Goal: Task Accomplishment & Management: Use online tool/utility

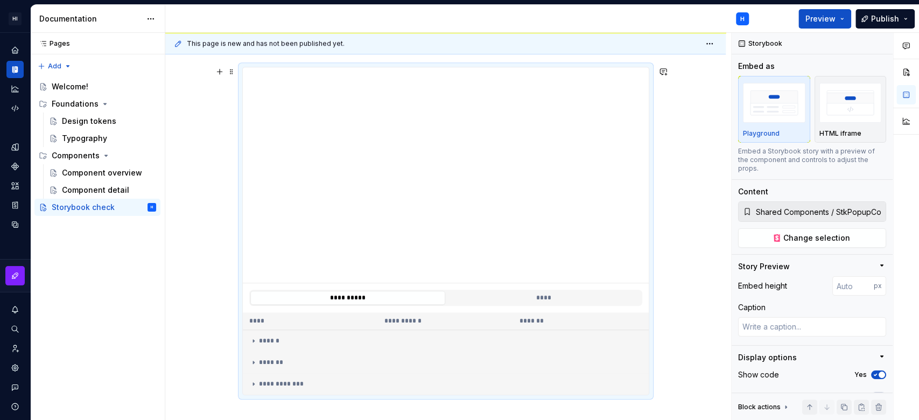
scroll to position [479, 0]
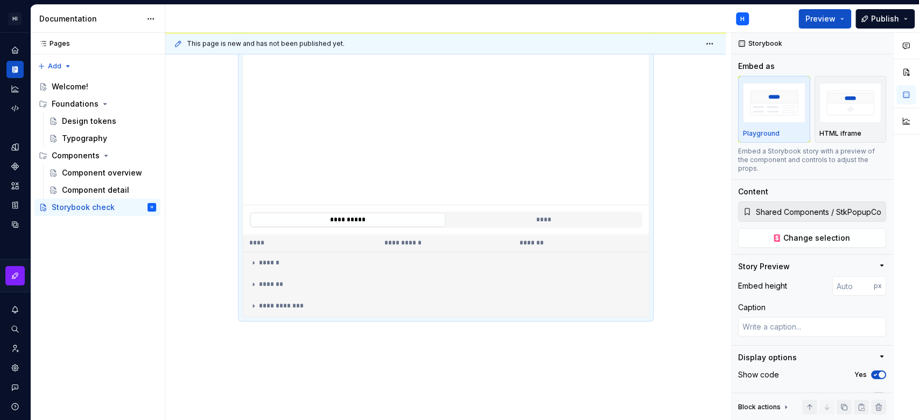
click at [605, 251] on td "******" at bounding box center [446, 262] width 406 height 22
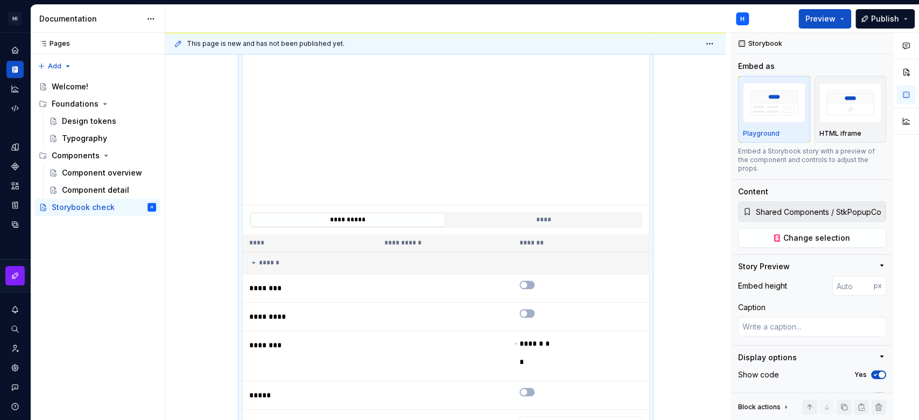
click at [605, 251] on td "******" at bounding box center [446, 262] width 406 height 22
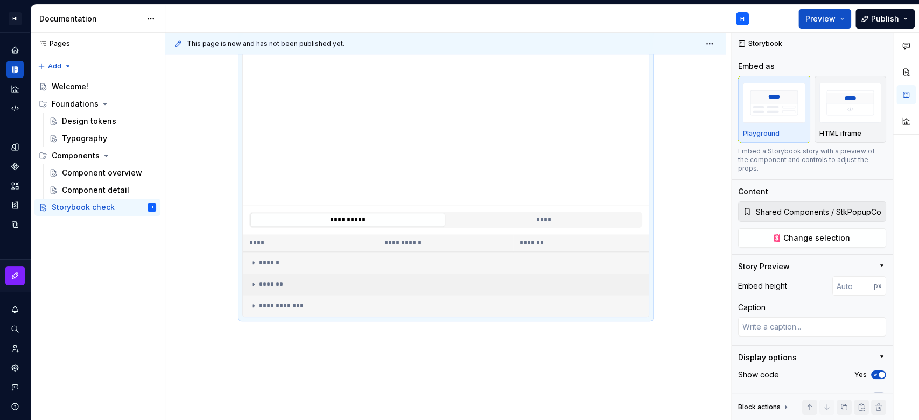
click at [515, 285] on div "*******" at bounding box center [445, 284] width 393 height 9
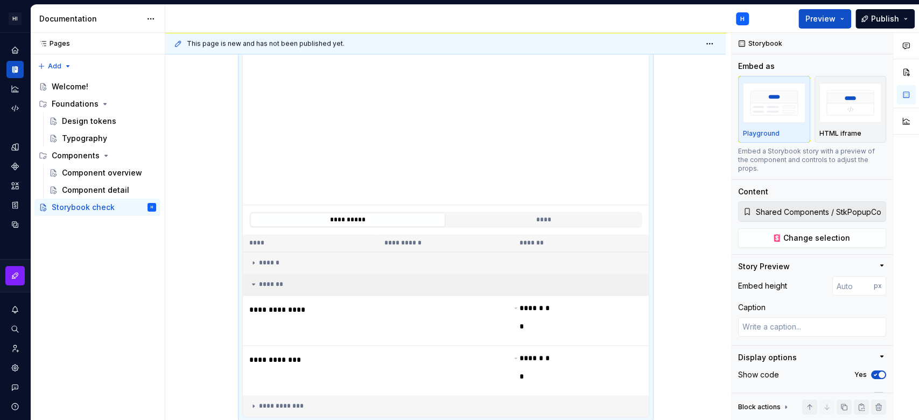
scroll to position [613, 0]
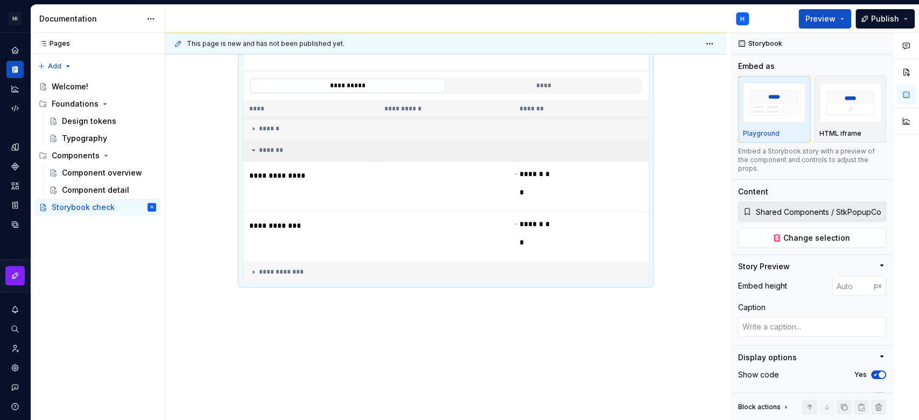
click at [391, 140] on td "*******" at bounding box center [446, 150] width 406 height 22
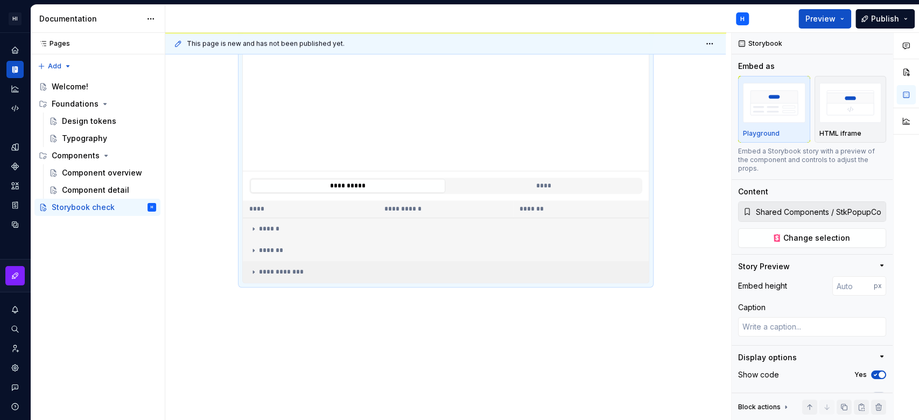
click at [323, 272] on div "**********" at bounding box center [445, 272] width 393 height 9
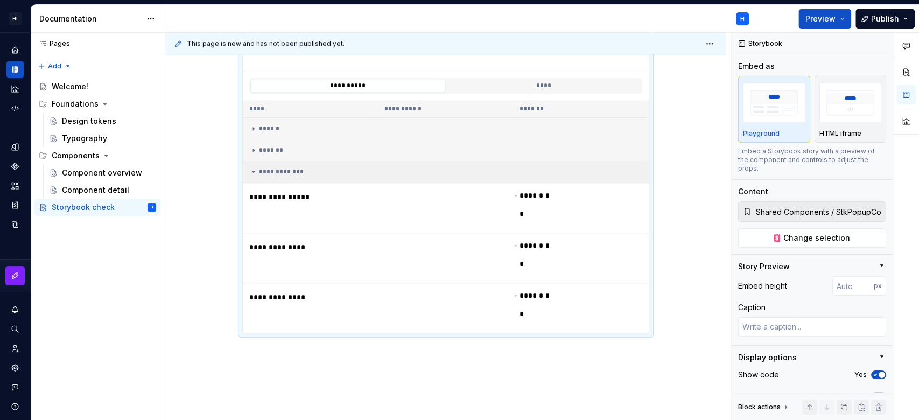
click at [516, 167] on div "**********" at bounding box center [445, 171] width 393 height 9
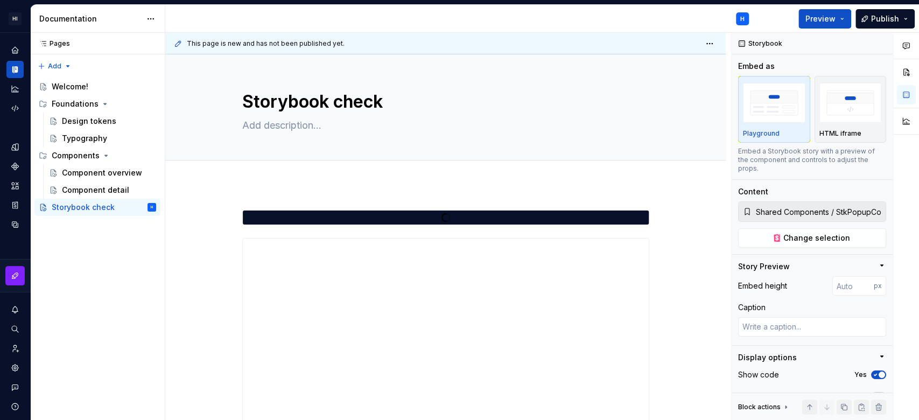
scroll to position [359, 0]
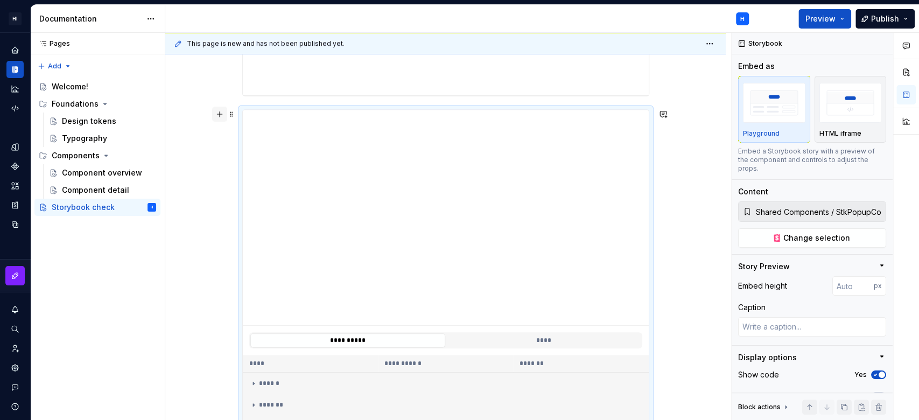
click at [223, 118] on button "button" at bounding box center [219, 114] width 15 height 15
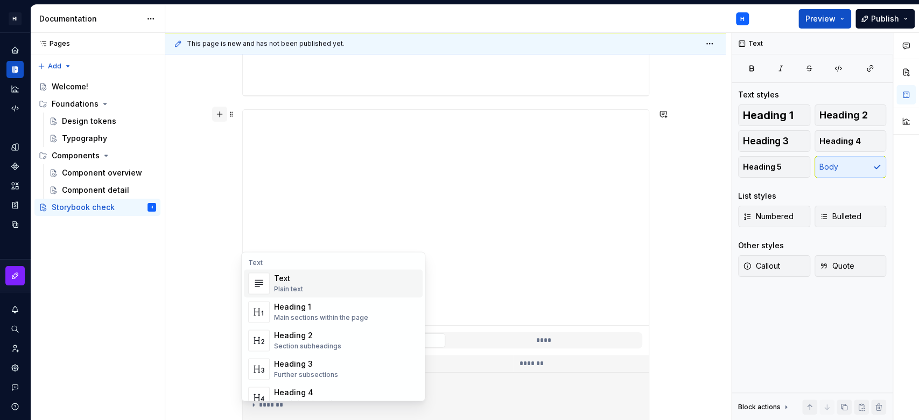
scroll to position [402, 0]
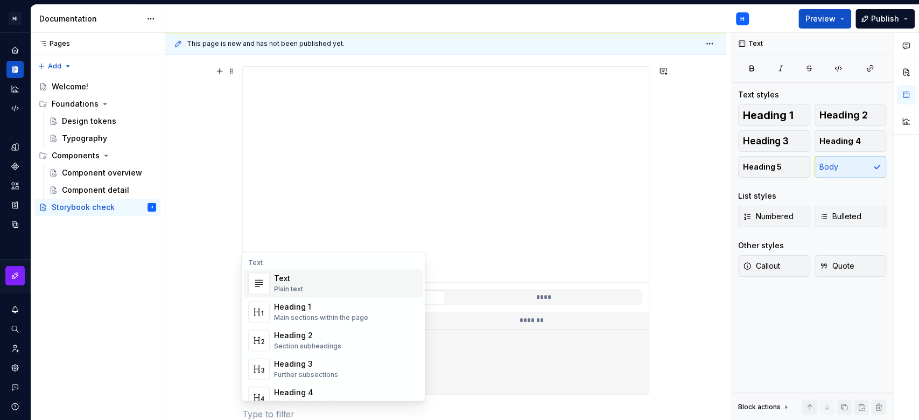
click at [190, 194] on div "**********" at bounding box center [445, 170] width 561 height 777
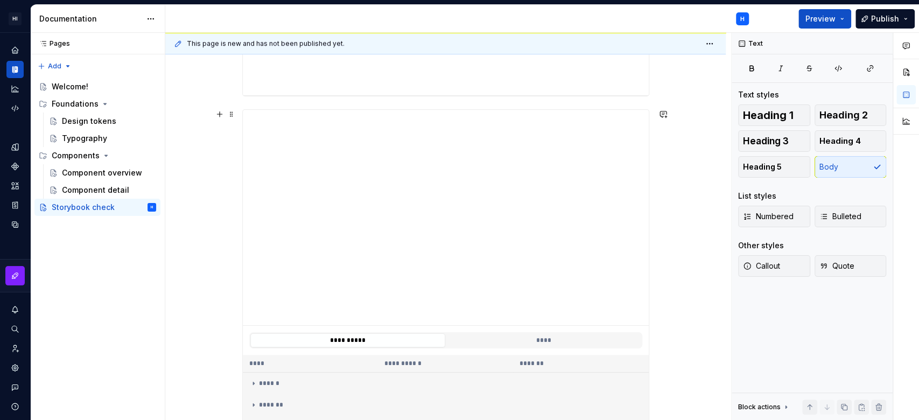
scroll to position [539, 0]
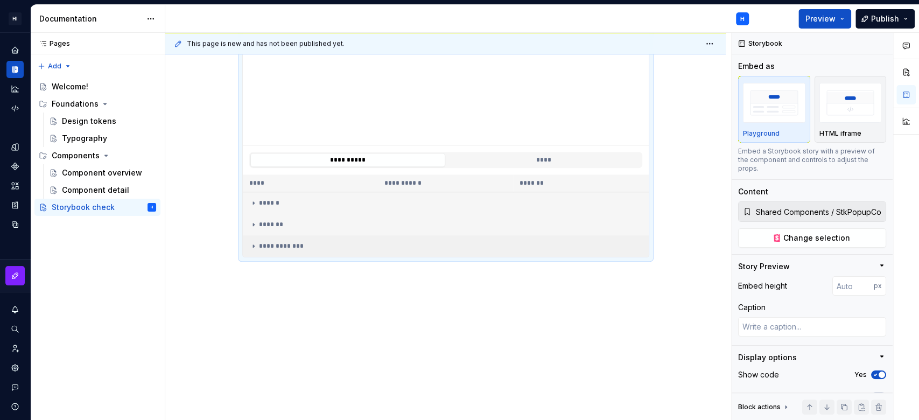
click at [310, 235] on td "**********" at bounding box center [446, 246] width 406 height 22
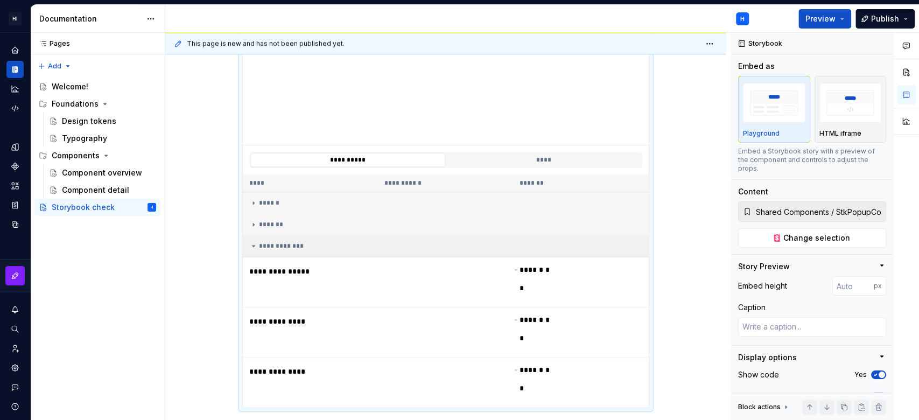
click at [297, 253] on td "**********" at bounding box center [446, 246] width 406 height 22
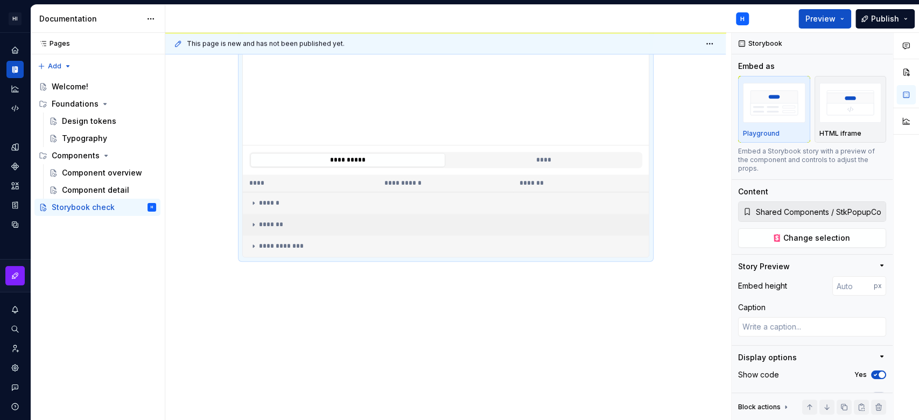
click at [290, 221] on div "*******" at bounding box center [445, 224] width 393 height 9
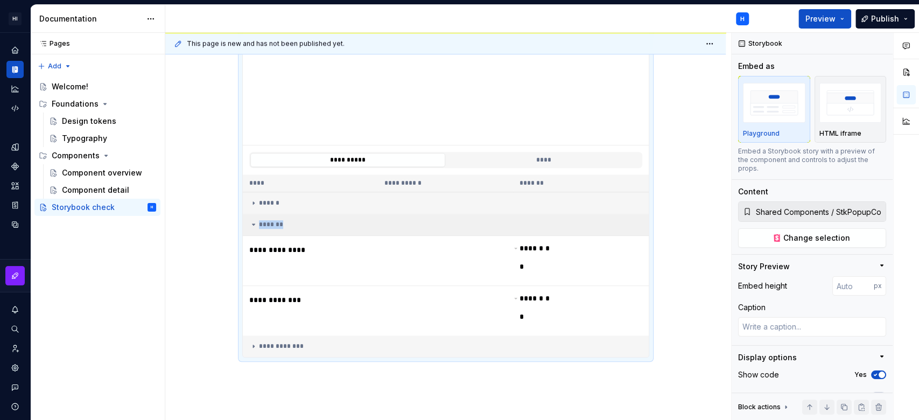
click at [290, 221] on div "*******" at bounding box center [445, 224] width 393 height 9
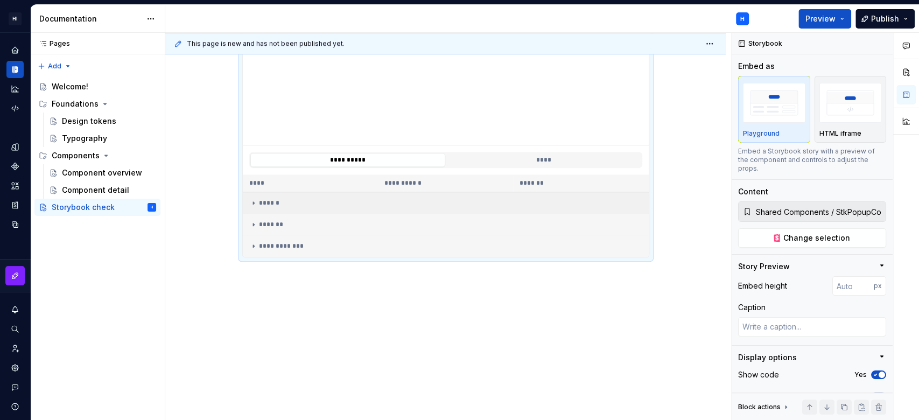
click at [301, 202] on div "******" at bounding box center [445, 203] width 393 height 9
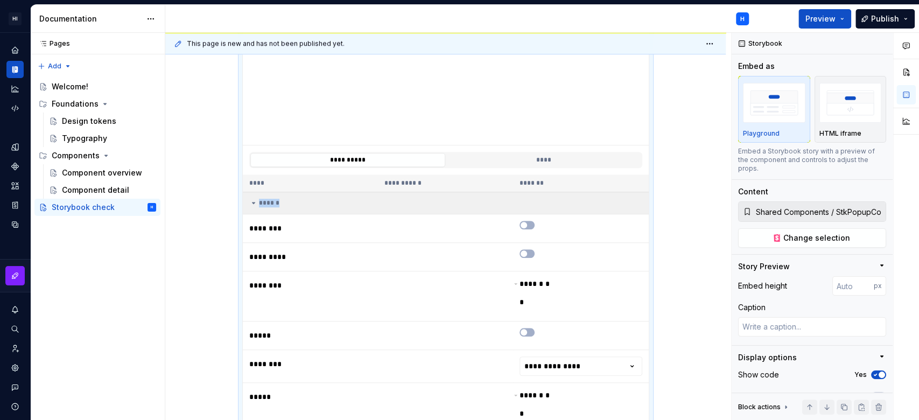
click at [301, 202] on div "******" at bounding box center [445, 203] width 393 height 9
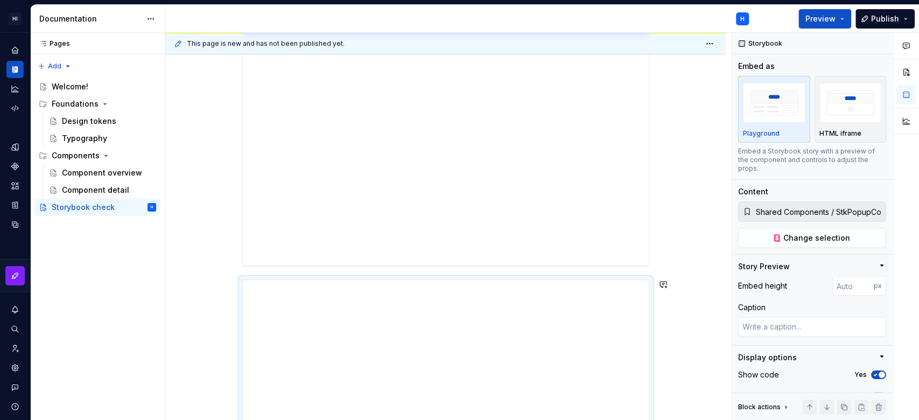
scroll to position [0, 0]
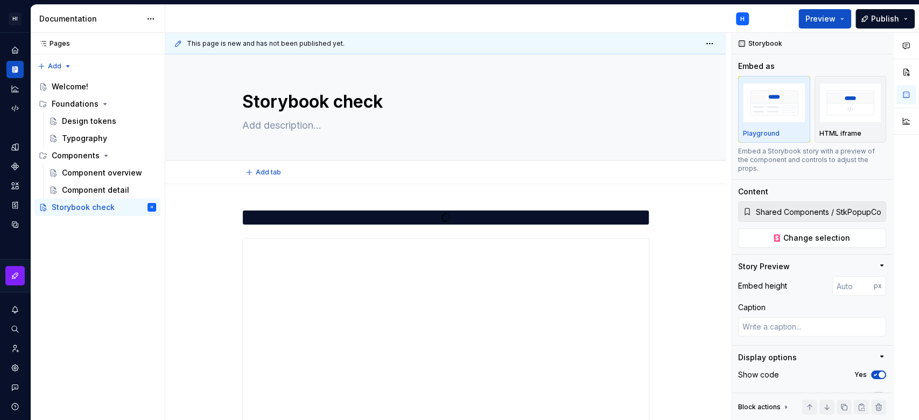
type textarea "*"
click at [10, 48] on div "Home" at bounding box center [14, 49] width 17 height 17
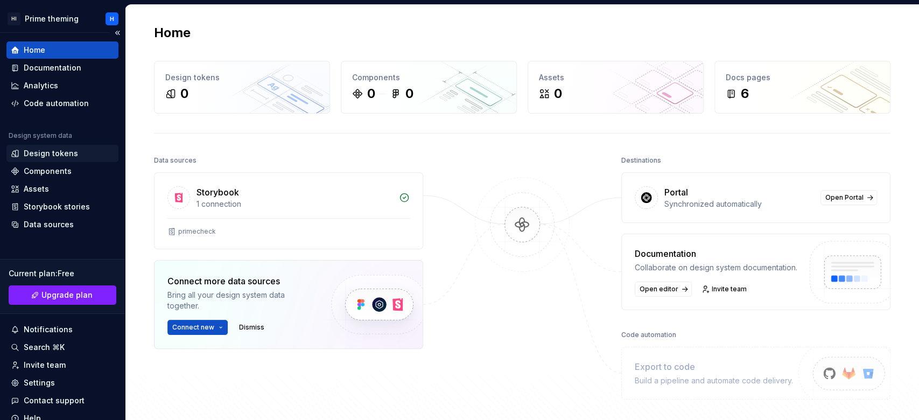
click at [28, 157] on div "Design tokens" at bounding box center [51, 153] width 54 height 11
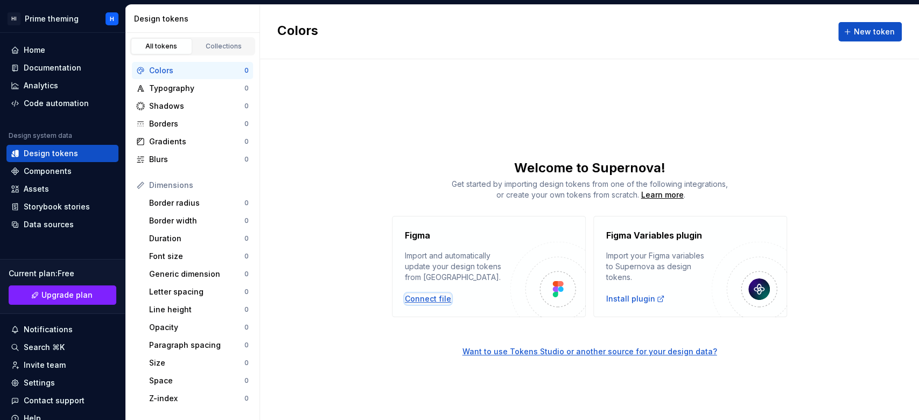
click at [439, 296] on div "Connect file" at bounding box center [428, 298] width 46 height 11
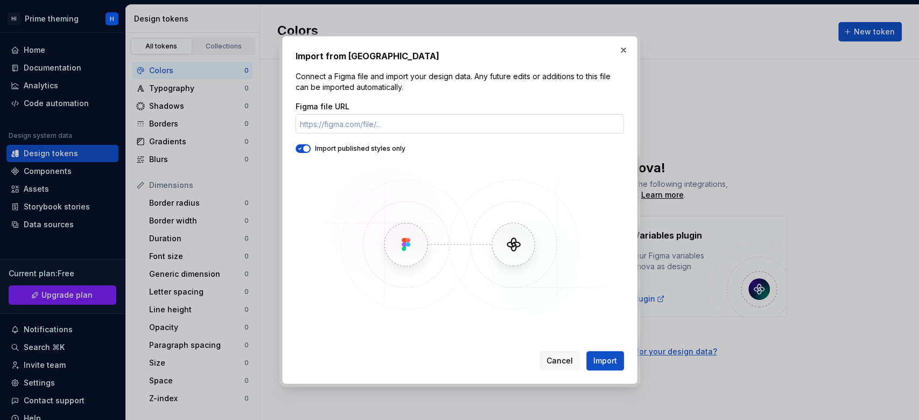
click at [456, 127] on input "Figma file URL" at bounding box center [460, 123] width 328 height 19
type input "https://www.figma.com/file/uVgVzK78VsZwO3We2a1TK2/Supernova"
click at [601, 360] on span "Import" at bounding box center [605, 360] width 24 height 11
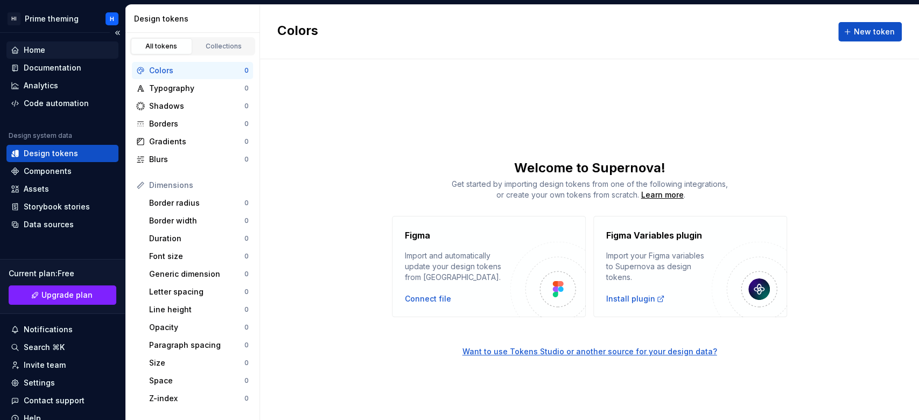
click at [37, 53] on div "Home" at bounding box center [35, 50] width 22 height 11
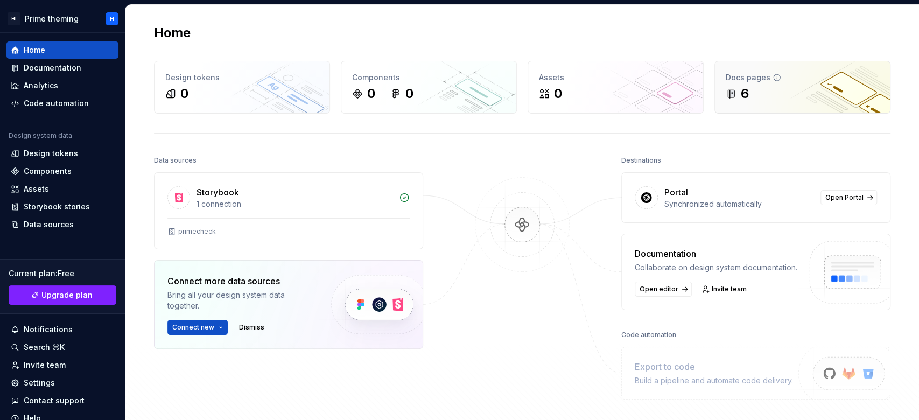
click at [768, 88] on div "6" at bounding box center [802, 93] width 153 height 17
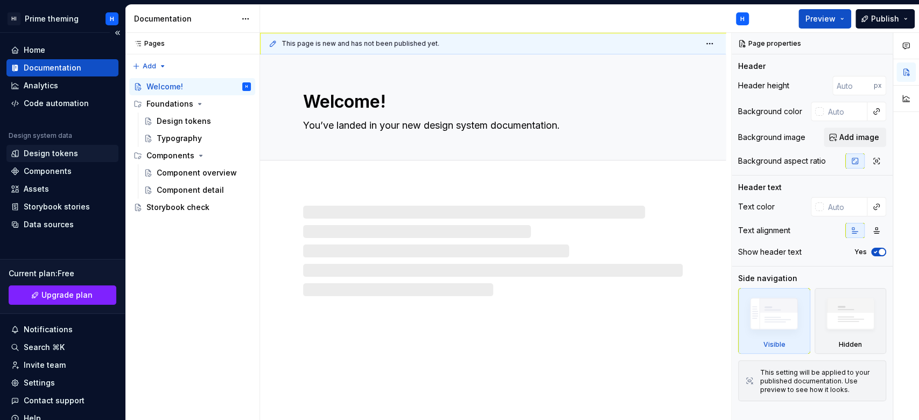
type textarea "*"
click at [72, 147] on div "Design tokens" at bounding box center [62, 153] width 112 height 17
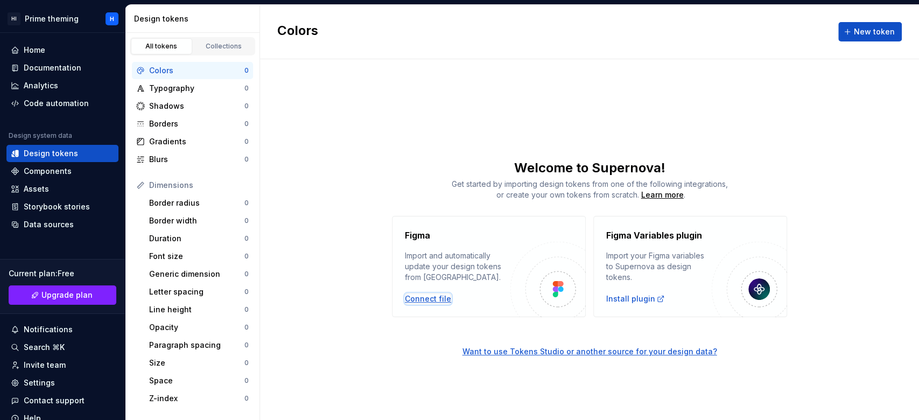
click at [415, 299] on div "Connect file" at bounding box center [428, 298] width 46 height 11
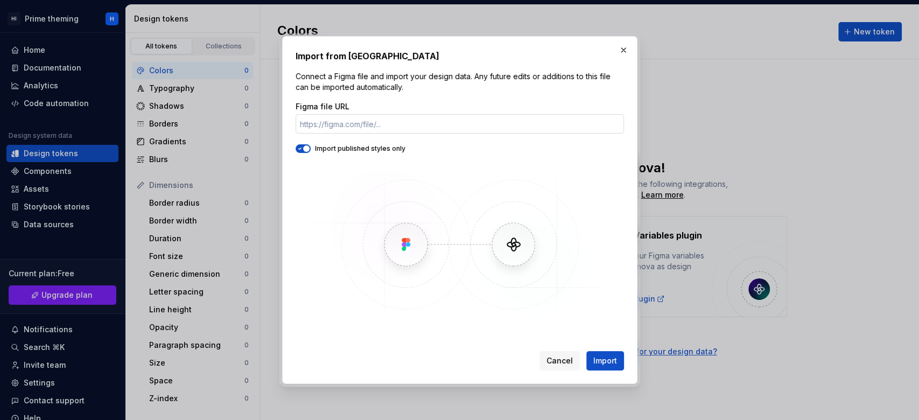
click at [366, 120] on input "Figma file URL" at bounding box center [460, 123] width 328 height 19
type input "https://www.figma.com/file/uVgVzK78VsZwO3We2a1TK2/Supernova"
click at [611, 357] on span "Import" at bounding box center [605, 360] width 24 height 11
click at [620, 48] on button "button" at bounding box center [623, 50] width 15 height 15
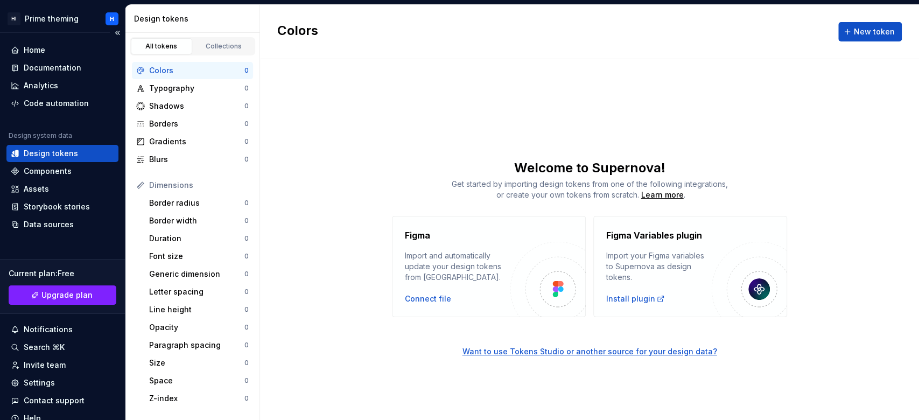
scroll to position [43, 0]
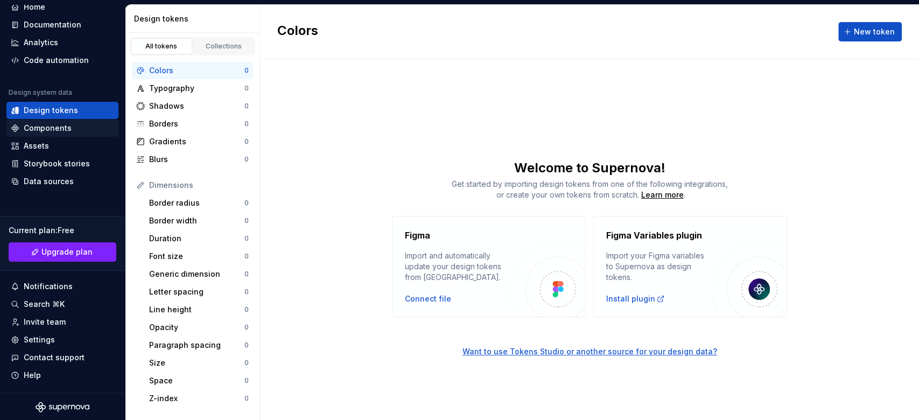
click at [42, 128] on div "Components" at bounding box center [48, 128] width 48 height 11
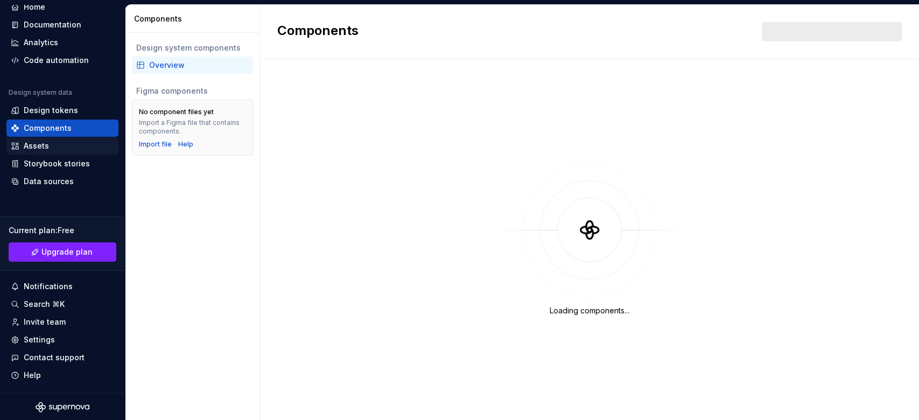
click at [54, 141] on div "Assets" at bounding box center [62, 146] width 103 height 11
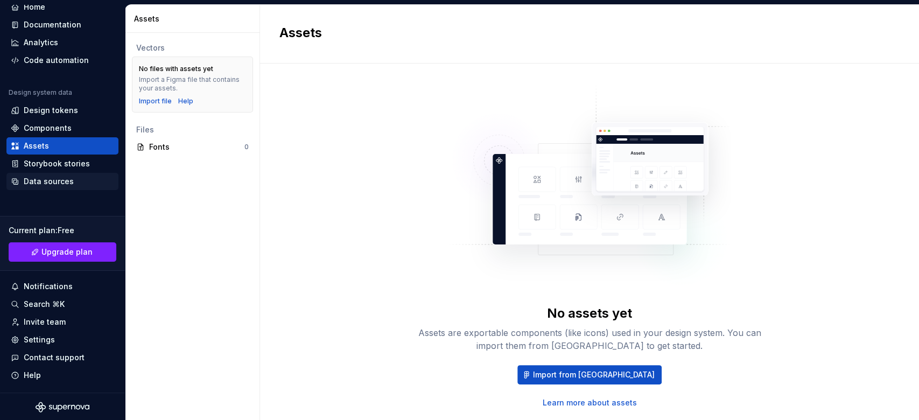
click at [83, 183] on div "Data sources" at bounding box center [62, 181] width 103 height 11
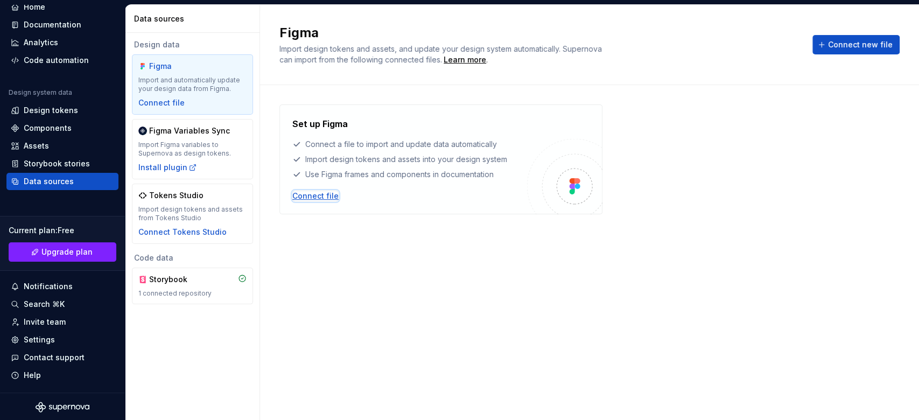
click at [333, 192] on div "Connect file" at bounding box center [315, 196] width 46 height 11
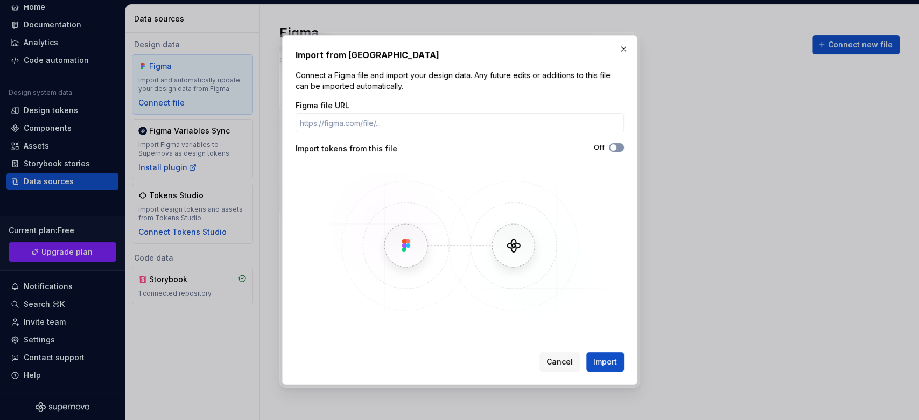
click at [611, 146] on span "button" at bounding box center [613, 147] width 6 height 6
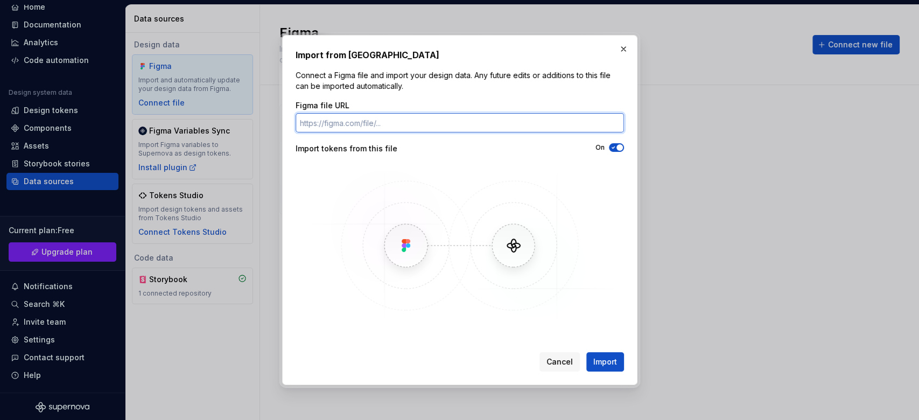
click at [544, 130] on input "Figma file URL" at bounding box center [460, 122] width 328 height 19
paste input "https://www.figma.com/design/uVgVzK78VsZwO3We2a1TK2/Supernova?node-id=2-519&t=q…"
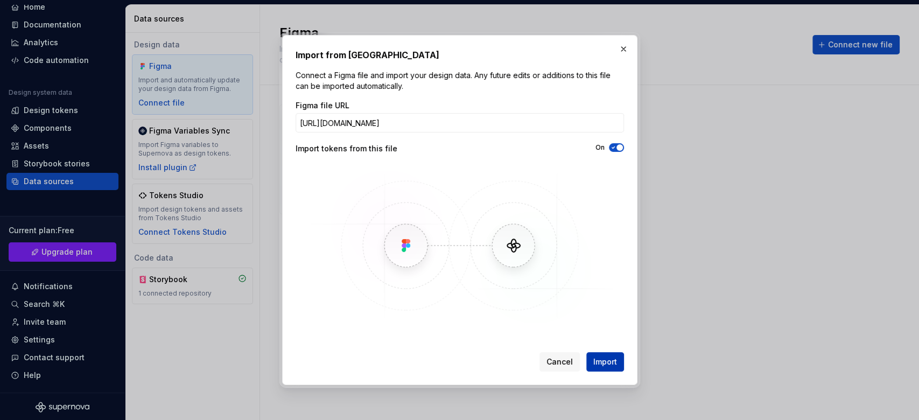
click at [606, 354] on button "Import" at bounding box center [605, 361] width 38 height 19
click at [595, 351] on div "Cancel Import" at bounding box center [460, 360] width 328 height 24
click at [604, 365] on span "Import" at bounding box center [605, 361] width 24 height 11
click at [606, 358] on span "Import" at bounding box center [605, 361] width 24 height 11
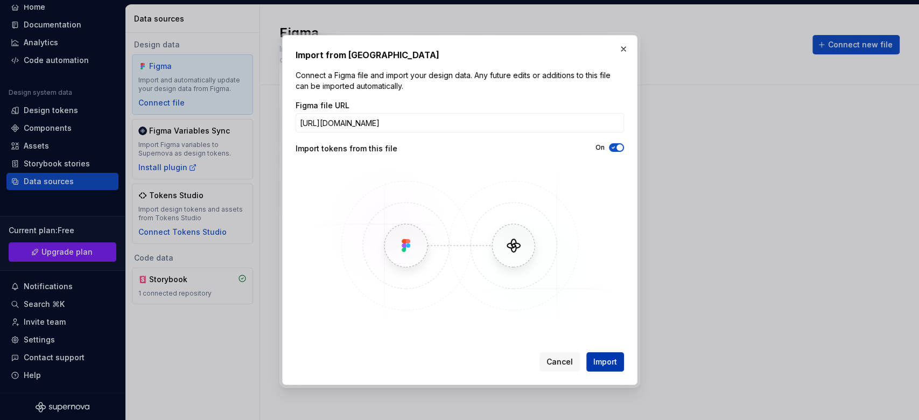
click at [593, 364] on span "Import" at bounding box center [605, 361] width 24 height 11
click at [523, 116] on input "https://www.figma.com/design/uVgVzK78VsZwO3We2a1TK2/Supernova?node-id=2-519&t=q…" at bounding box center [460, 122] width 328 height 19
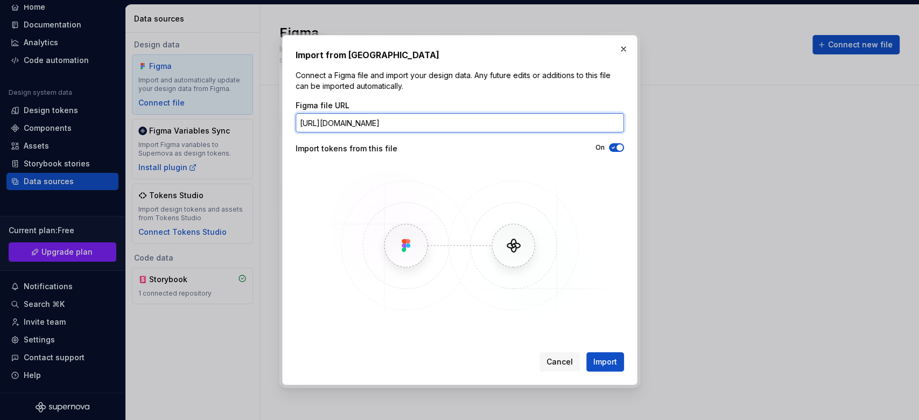
paste input "29uQARoAJrnlYD2x"
type input "https://www.figma.com/design/uVgVzK78VsZwO3We2a1TK2/Supernova?node-id=2-519&t=2…"
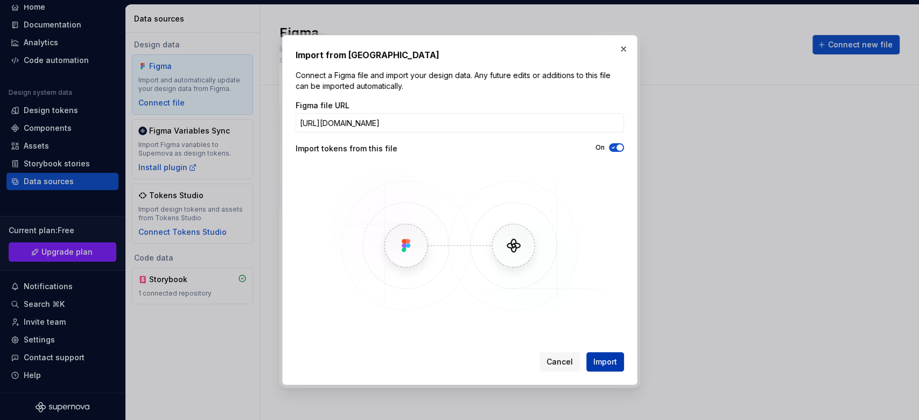
click at [617, 360] on button "Import" at bounding box center [605, 361] width 38 height 19
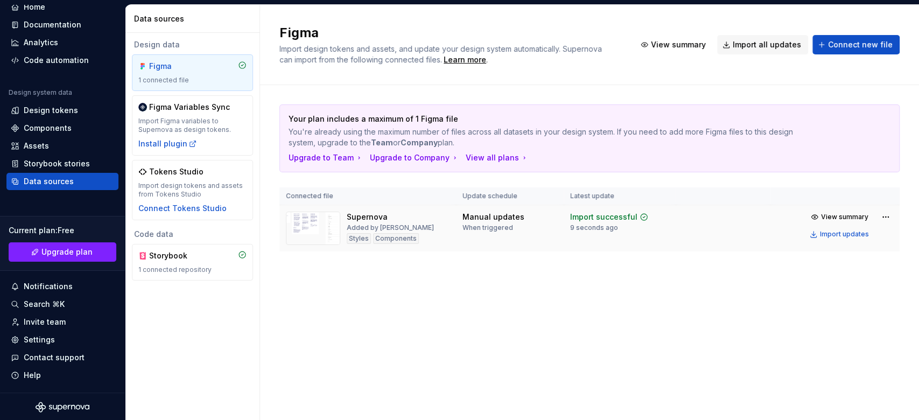
click at [314, 225] on img at bounding box center [313, 228] width 54 height 33
click at [842, 217] on span "View summary" at bounding box center [844, 217] width 47 height 9
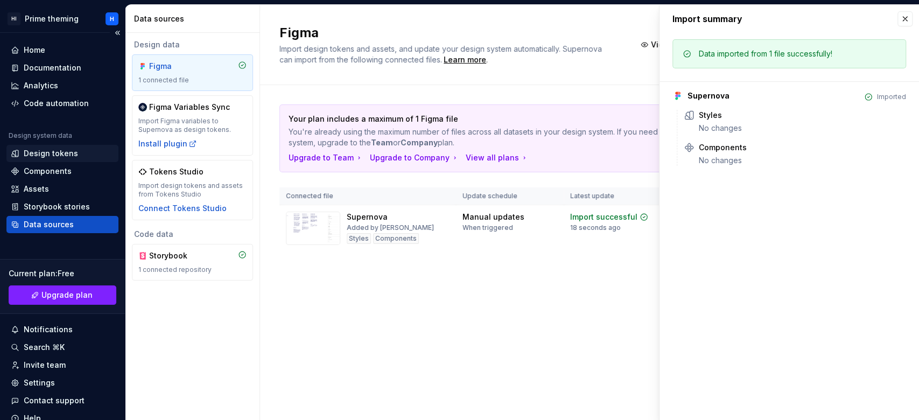
click at [73, 153] on div "Design tokens" at bounding box center [51, 153] width 54 height 11
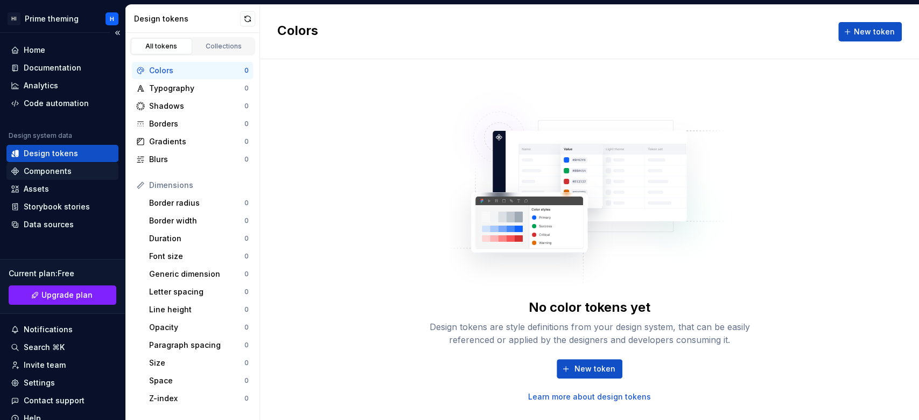
click at [30, 171] on div "Components" at bounding box center [48, 171] width 48 height 11
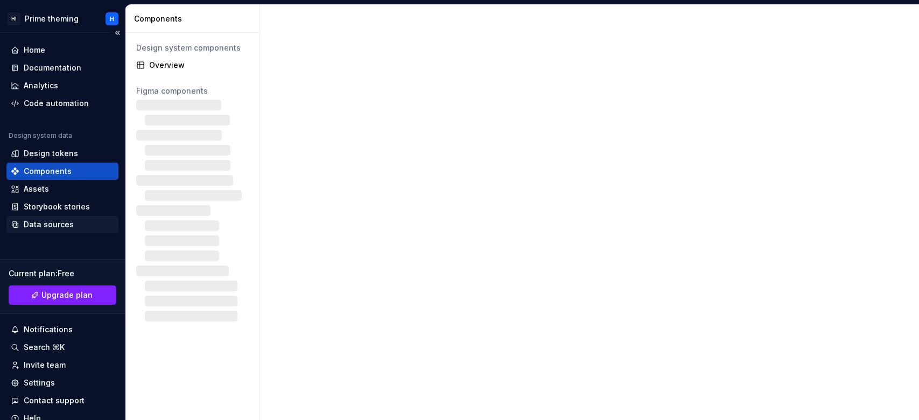
click at [66, 224] on div "Data sources" at bounding box center [49, 224] width 50 height 11
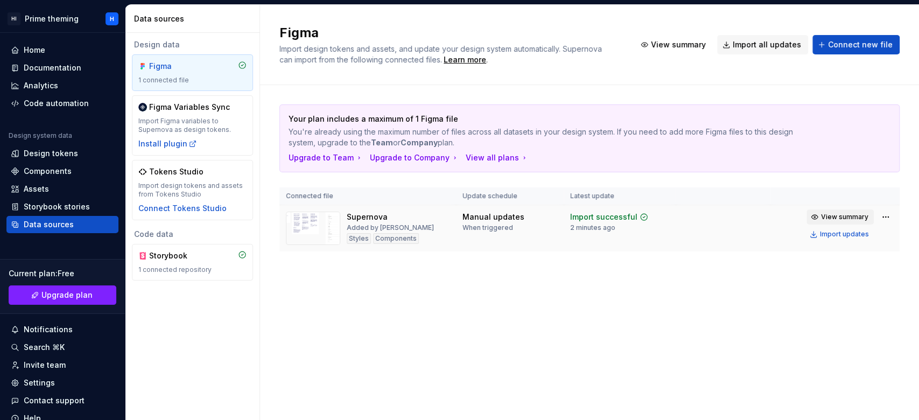
click at [850, 218] on span "View summary" at bounding box center [844, 217] width 47 height 9
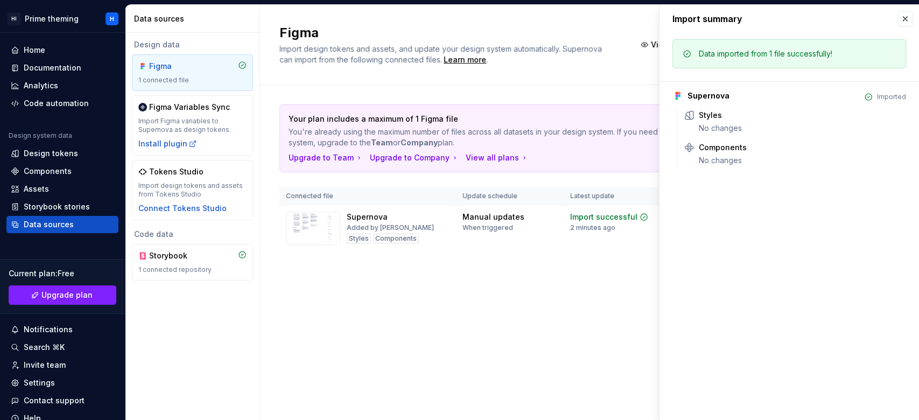
click at [600, 321] on div "Figma Import design tokens and assets, and update your design system automatica…" at bounding box center [589, 212] width 659 height 415
click at [905, 19] on button "button" at bounding box center [905, 18] width 15 height 15
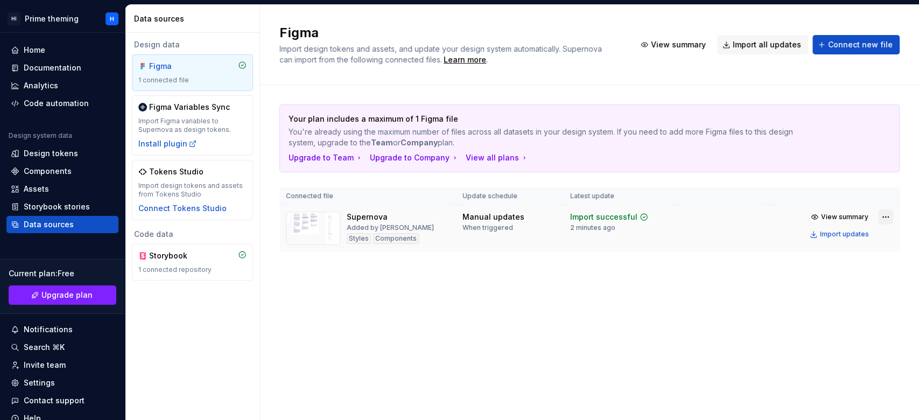
click at [887, 217] on html "HI Prime theming H Home Documentation Analytics Code automation Design system d…" at bounding box center [459, 210] width 919 height 420
click at [670, 319] on html "HI Prime theming H Home Documentation Analytics Code automation Design system d…" at bounding box center [459, 210] width 919 height 420
click at [861, 232] on div "Import updates" at bounding box center [844, 234] width 49 height 9
click at [862, 216] on span "View summary" at bounding box center [844, 217] width 47 height 9
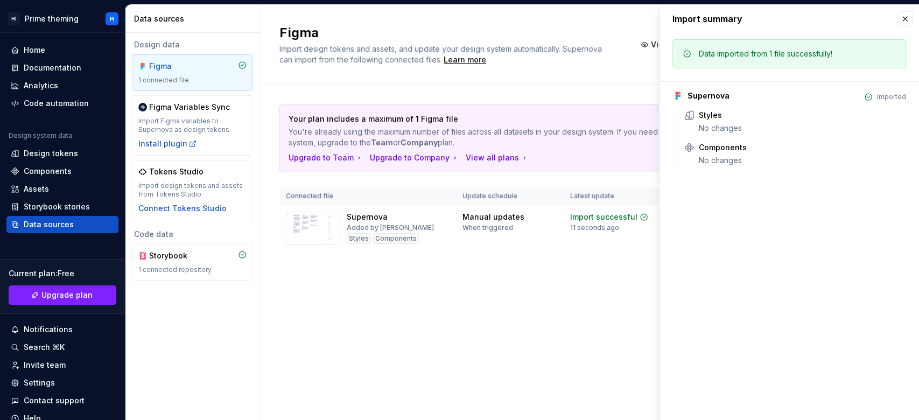
click at [905, 8] on div "Import summary" at bounding box center [790, 19] width 260 height 28
click at [905, 15] on button "button" at bounding box center [905, 18] width 15 height 15
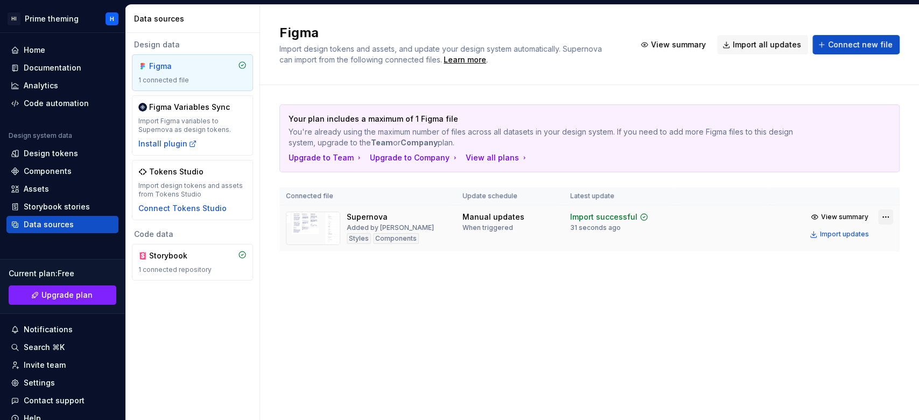
click at [882, 216] on html "HI Prime theming H Home Documentation Analytics Code automation Design system d…" at bounding box center [459, 210] width 919 height 420
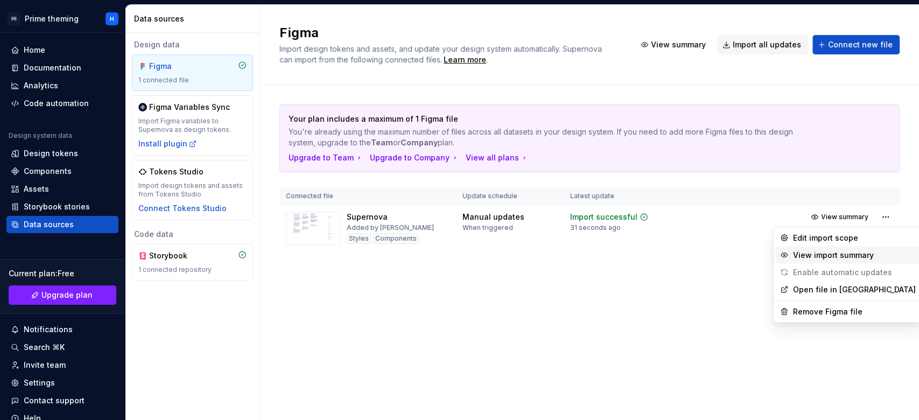
click at [807, 251] on div "View import summary" at bounding box center [854, 254] width 123 height 11
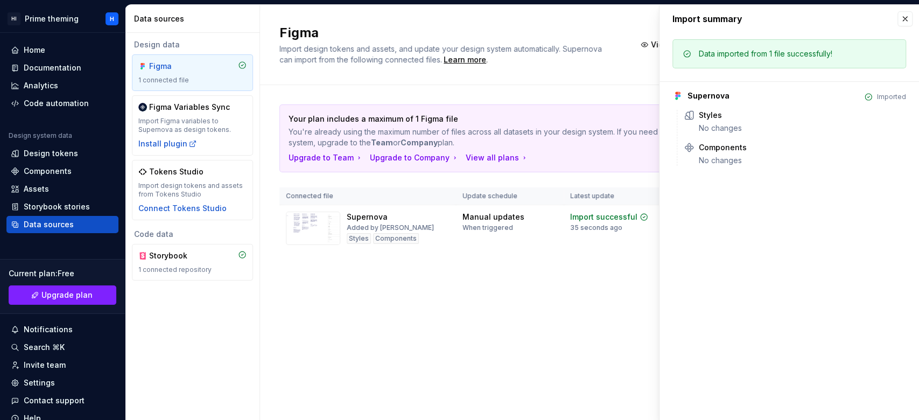
click at [519, 328] on div "Figma Import design tokens and assets, and update your design system automatica…" at bounding box center [589, 212] width 659 height 415
click at [905, 19] on button "button" at bounding box center [905, 18] width 15 height 15
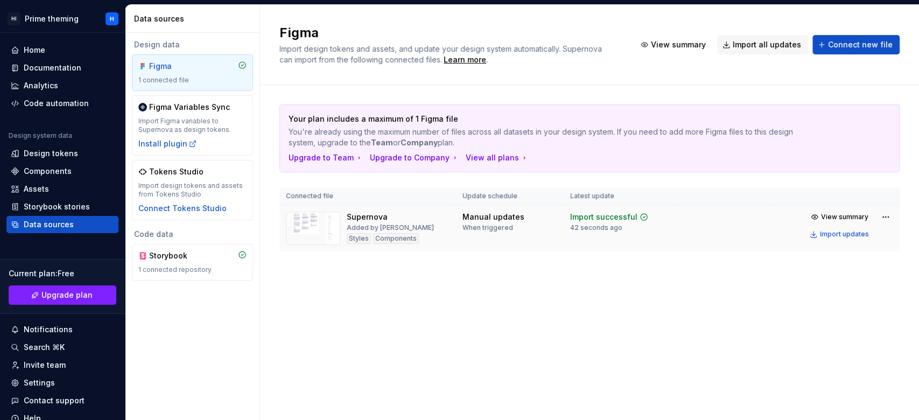
click at [289, 232] on img at bounding box center [313, 228] width 54 height 33
click at [53, 152] on div "Design tokens" at bounding box center [51, 153] width 54 height 11
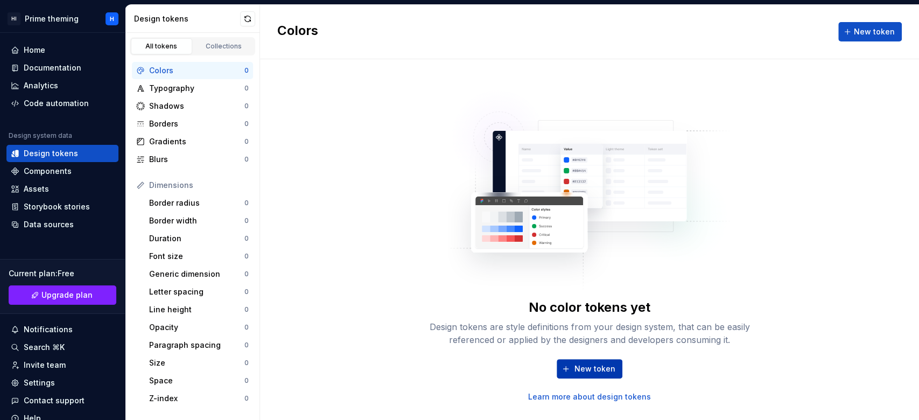
click at [610, 367] on span "New token" at bounding box center [595, 368] width 41 height 11
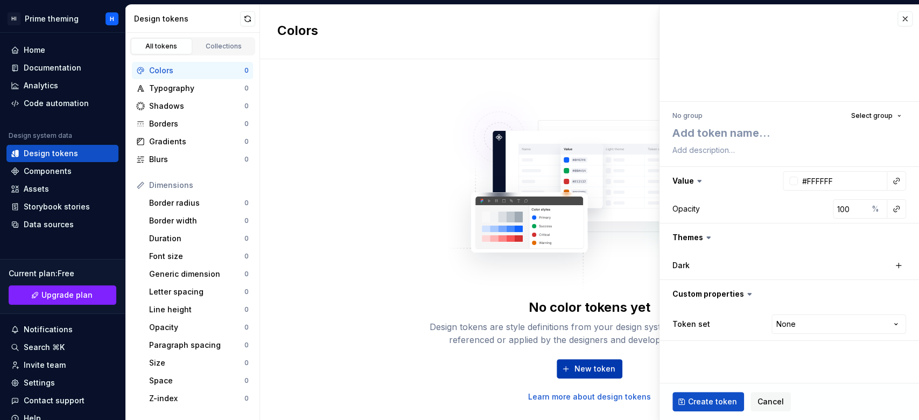
type textarea "*"
click at [834, 328] on html "HI Prime theming H Home Documentation Analytics Code automation Design system d…" at bounding box center [459, 210] width 919 height 420
click at [712, 118] on html "HI Prime theming H Home Documentation Analytics Code automation Design system d…" at bounding box center [459, 210] width 919 height 420
click at [734, 131] on textarea at bounding box center [787, 132] width 234 height 19
type textarea "S"
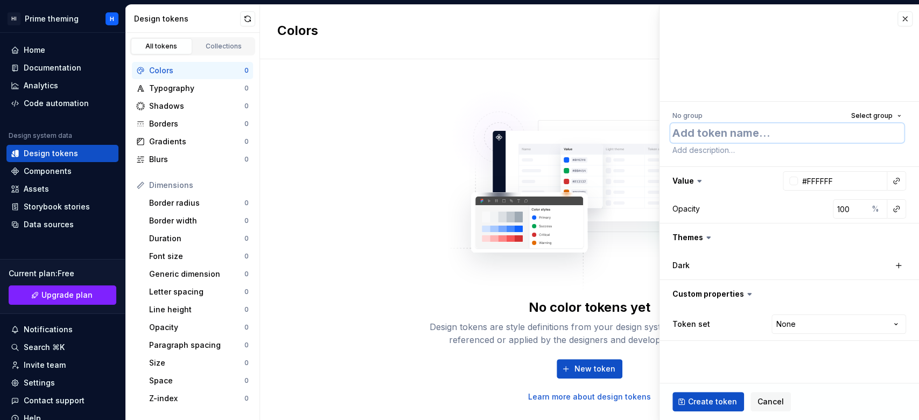
type textarea "*"
type textarea "Sa"
type textarea "*"
type textarea "Sam"
type textarea "*"
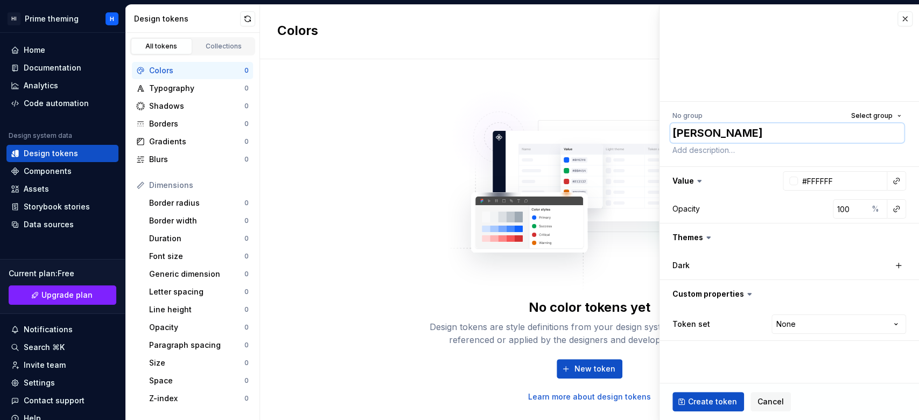
type textarea "Samp"
type textarea "*"
type textarea "Sampl"
type textarea "*"
type textarea "Sample"
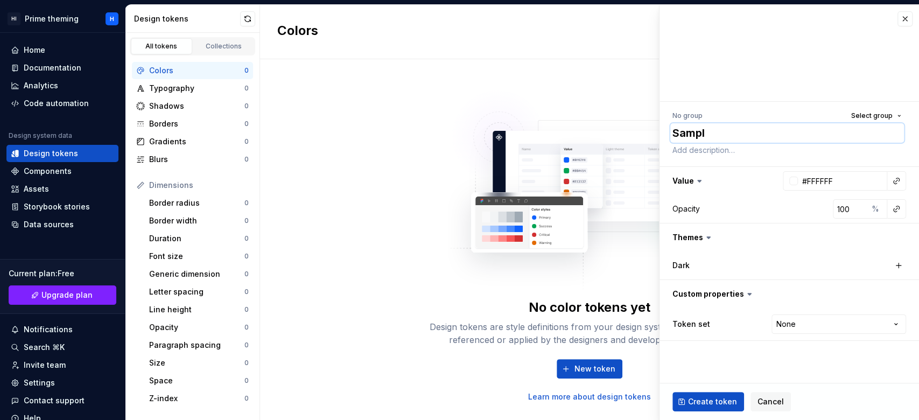
type textarea "*"
type textarea "Sample"
click at [711, 239] on icon at bounding box center [708, 237] width 11 height 11
click at [808, 321] on html "HI Prime theming H Home Documentation Analytics Code automation Design system d…" at bounding box center [459, 210] width 919 height 420
select select "**********"
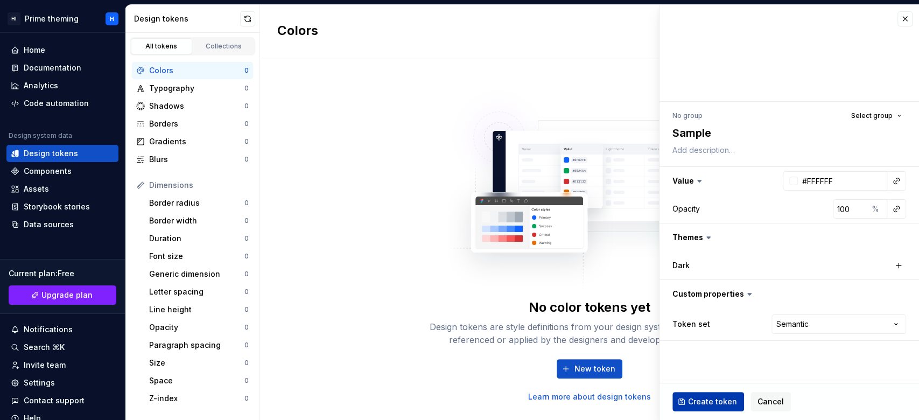
click at [715, 401] on span "Create token" at bounding box center [712, 401] width 49 height 11
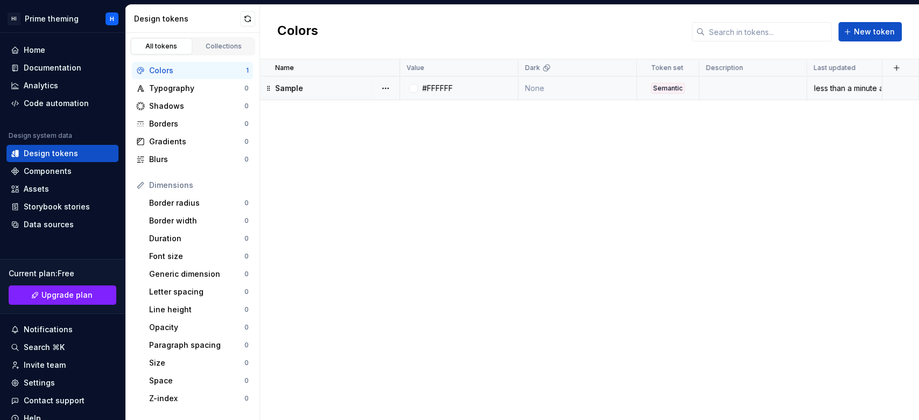
click at [849, 87] on div "less than a minute ago" at bounding box center [845, 88] width 74 height 11
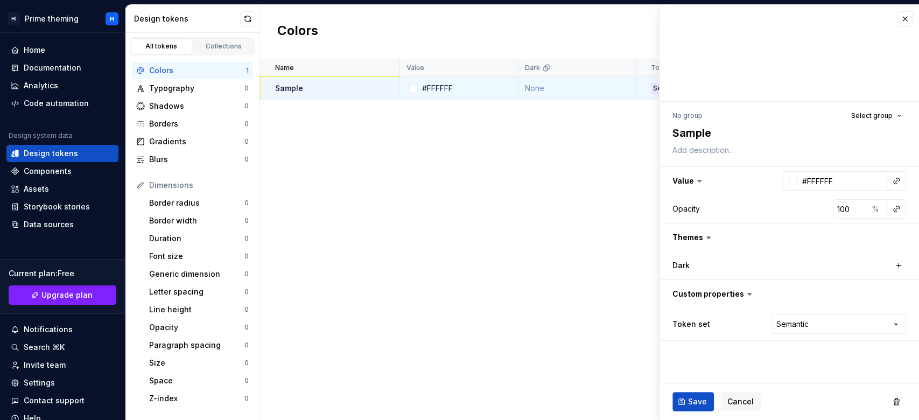
click at [445, 263] on div "Name Value Dark Token set Description Last updated Sample #FFFFFF None Semantic…" at bounding box center [589, 239] width 659 height 361
type textarea "*"
click at [445, 263] on div "Name Value Dark Token set Description Last updated Sample #FFFFFF None Semantic…" at bounding box center [589, 239] width 659 height 361
click at [222, 40] on link "Collections" at bounding box center [223, 46] width 61 height 16
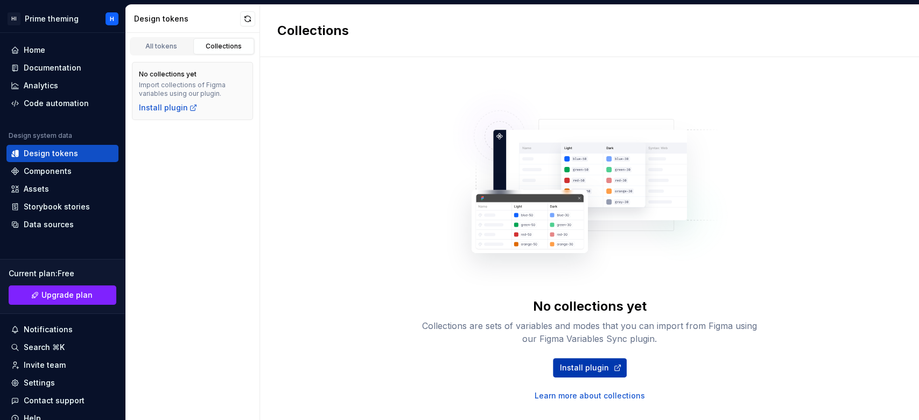
click at [584, 368] on span "Install plugin" at bounding box center [584, 367] width 49 height 11
